Goal: Check status: Check status

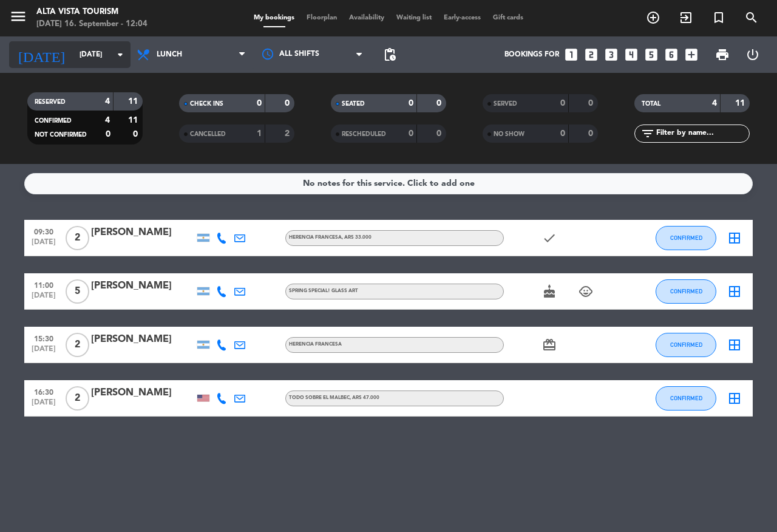
click at [87, 53] on input "[DATE]" at bounding box center [121, 54] width 97 height 21
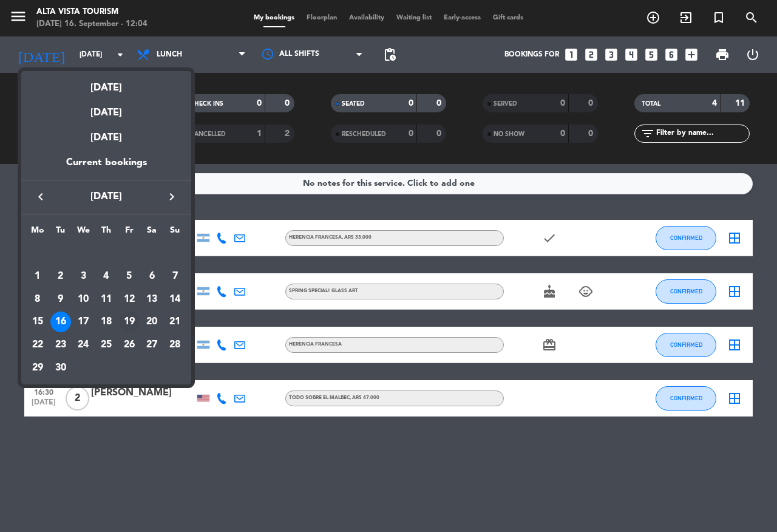
click at [134, 317] on div "19" at bounding box center [129, 321] width 21 height 21
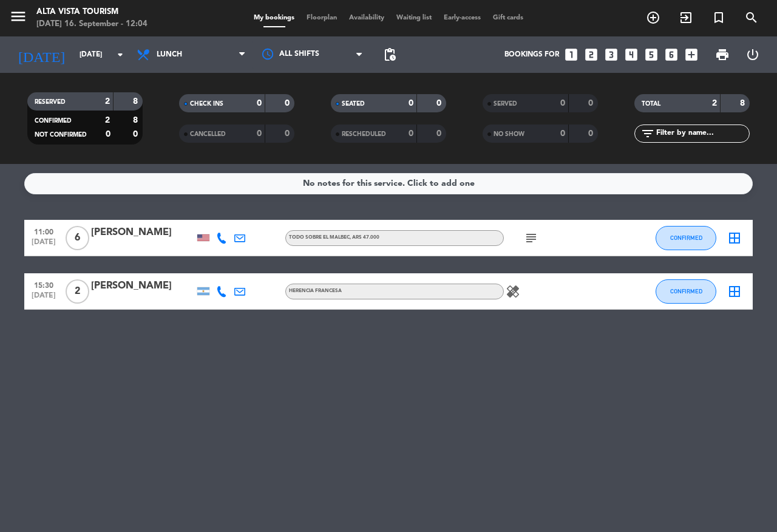
click at [144, 248] on div at bounding box center [142, 246] width 103 height 10
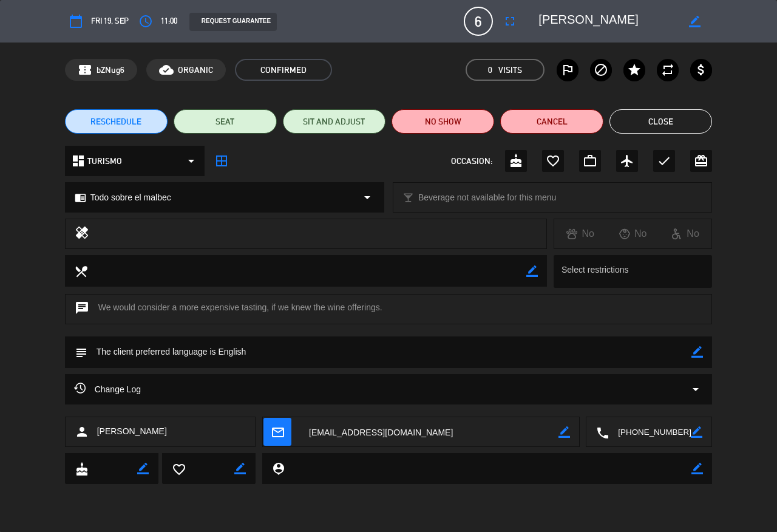
click at [648, 121] on button "Close" at bounding box center [661, 121] width 103 height 24
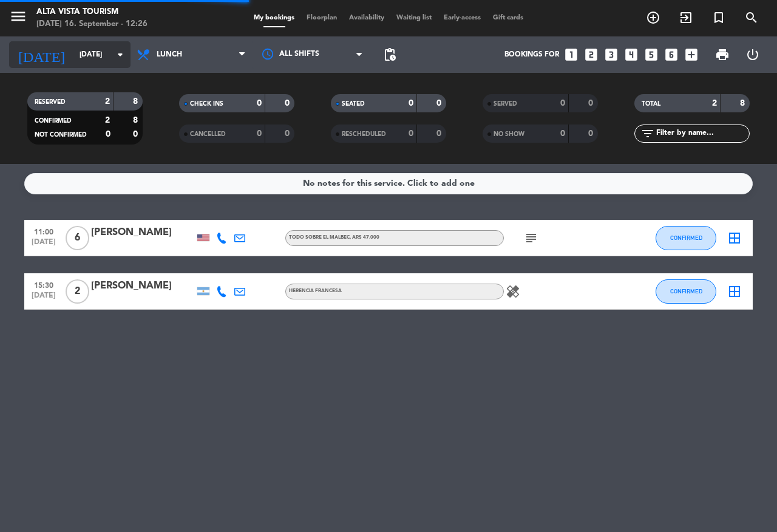
click at [105, 58] on input "[DATE]" at bounding box center [121, 54] width 97 height 21
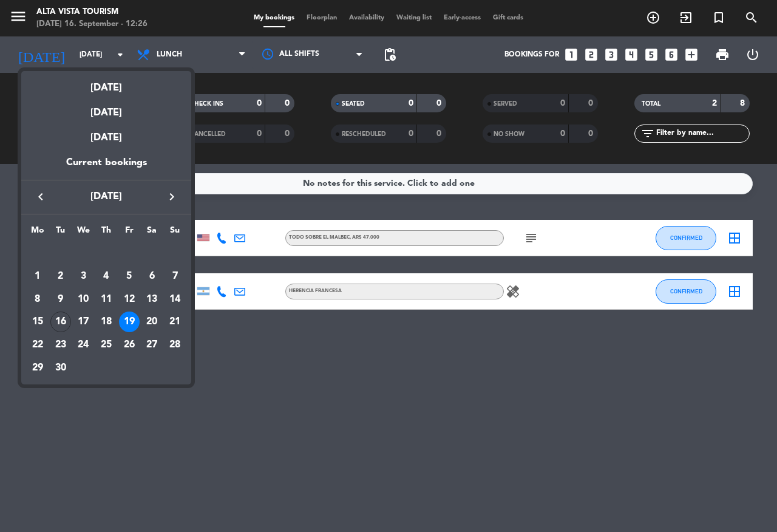
click at [172, 194] on icon "keyboard_arrow_right" at bounding box center [172, 196] width 15 height 15
click at [124, 271] on div "3" at bounding box center [129, 276] width 21 height 21
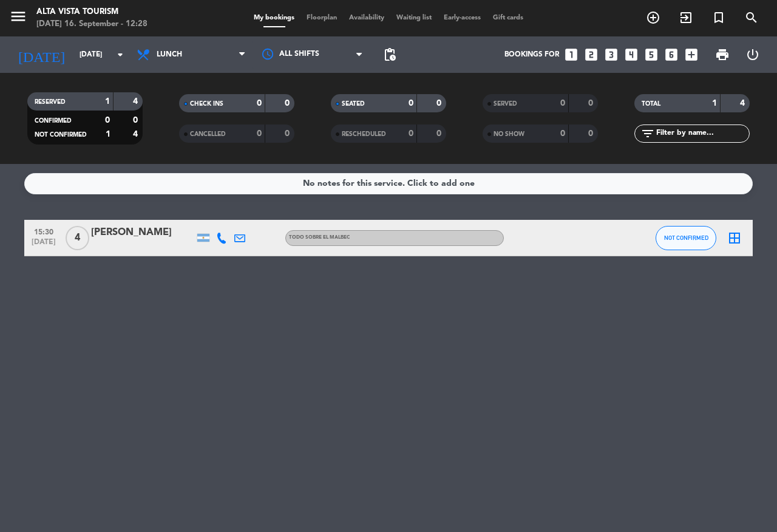
click at [133, 246] on div at bounding box center [142, 246] width 103 height 10
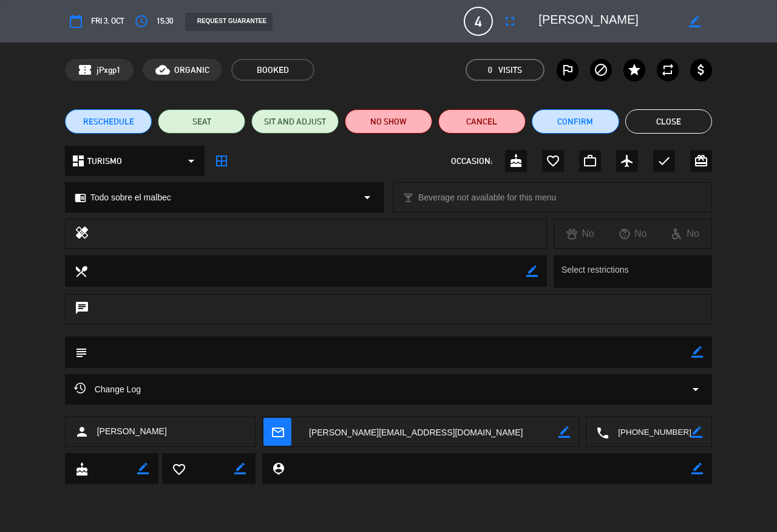
click at [123, 432] on span "[PERSON_NAME]" at bounding box center [132, 431] width 70 height 14
copy span "[PERSON_NAME]"
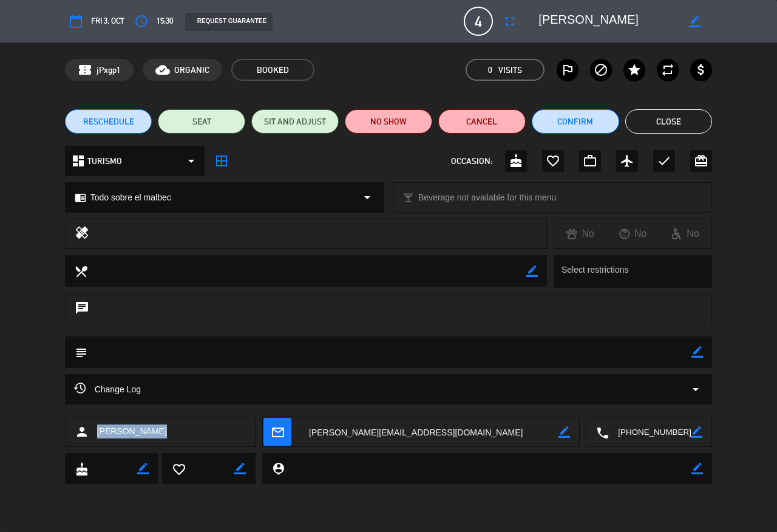
click at [653, 122] on button "Close" at bounding box center [668, 121] width 87 height 24
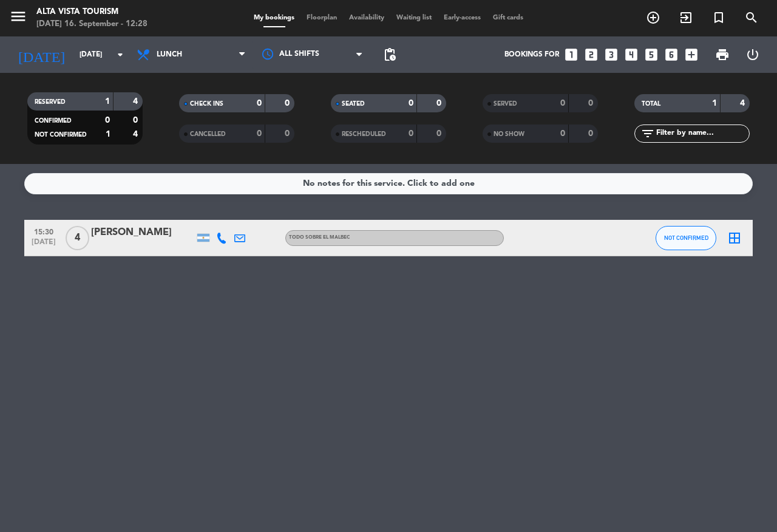
click at [223, 239] on icon at bounding box center [221, 238] width 11 height 11
click at [206, 219] on span "Copy" at bounding box center [209, 217] width 21 height 13
click at [140, 237] on div "[PERSON_NAME]" at bounding box center [142, 233] width 103 height 16
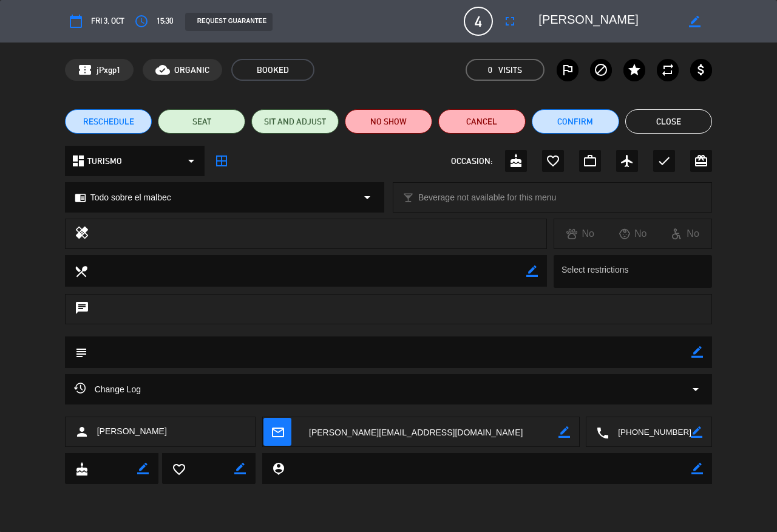
click at [661, 117] on button "Close" at bounding box center [668, 121] width 87 height 24
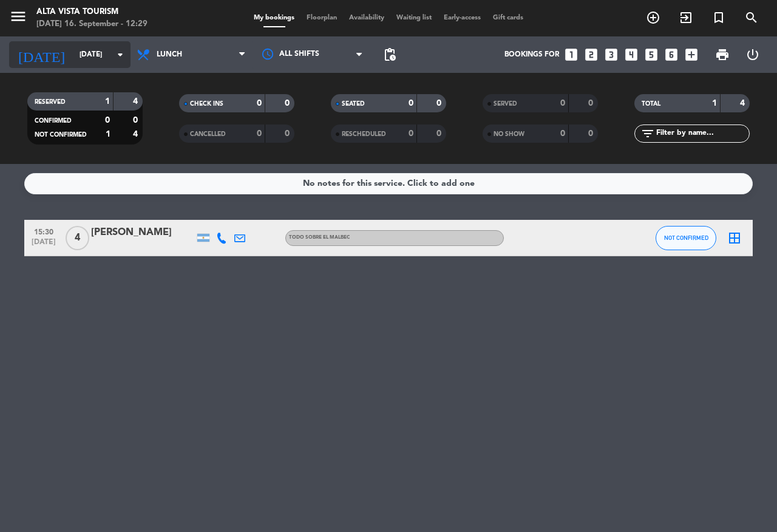
click at [75, 56] on input "[DATE]" at bounding box center [121, 54] width 97 height 21
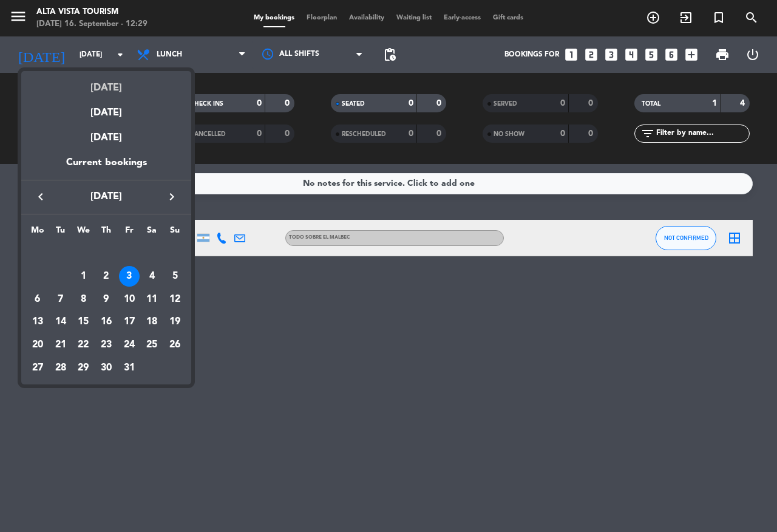
click at [120, 86] on div "[DATE]" at bounding box center [106, 83] width 170 height 25
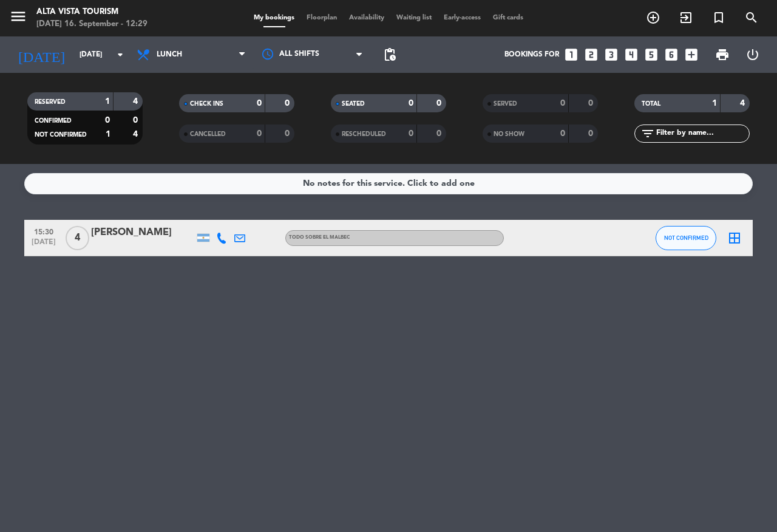
type input "[DATE]"
